Goal: Information Seeking & Learning: Learn about a topic

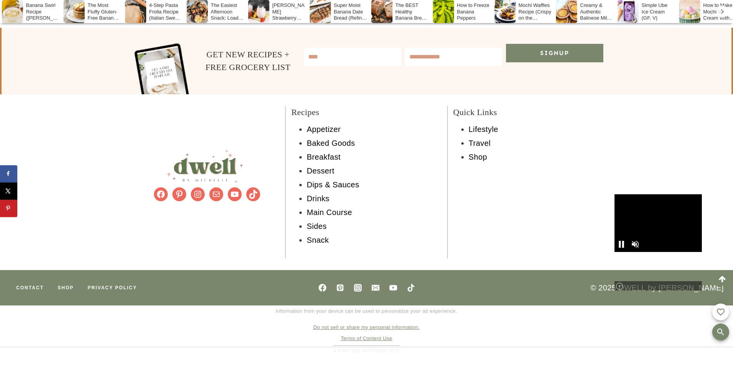
scroll to position [7288, 0]
